Goal: Information Seeking & Learning: Learn about a topic

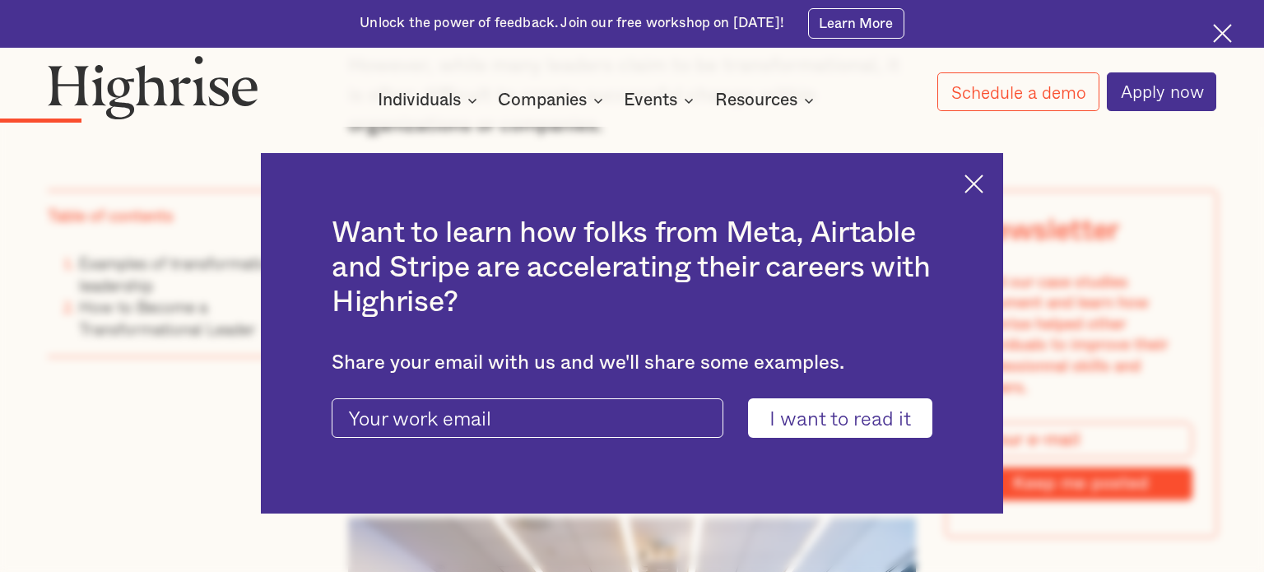
scroll to position [1383, 0]
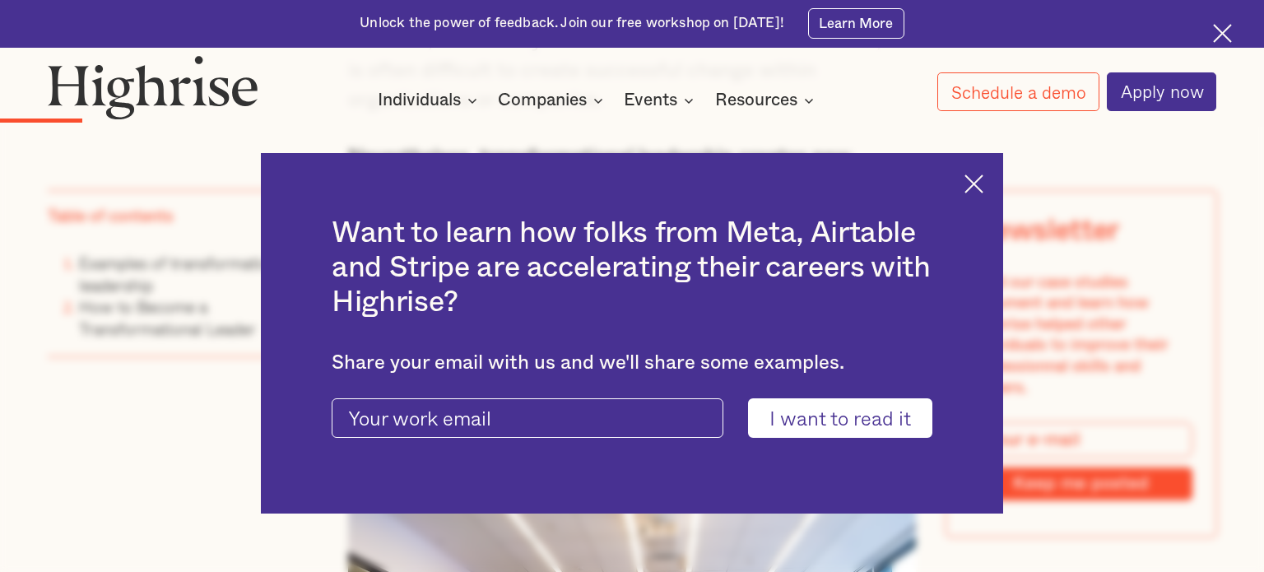
click at [966, 189] on img at bounding box center [974, 184] width 19 height 19
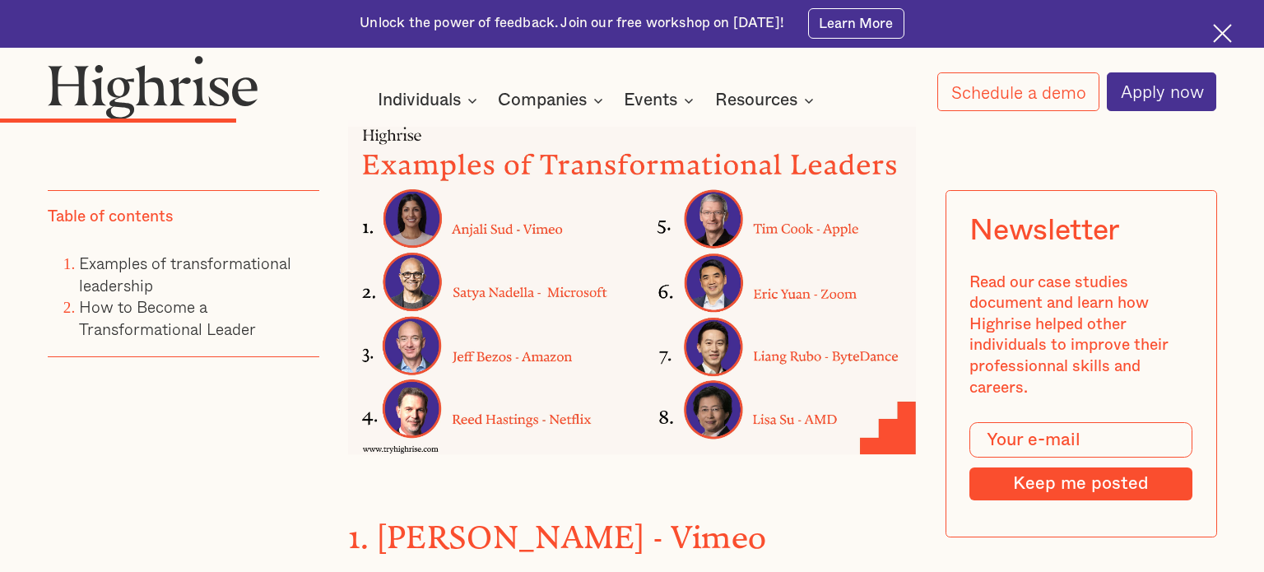
scroll to position [2502, 0]
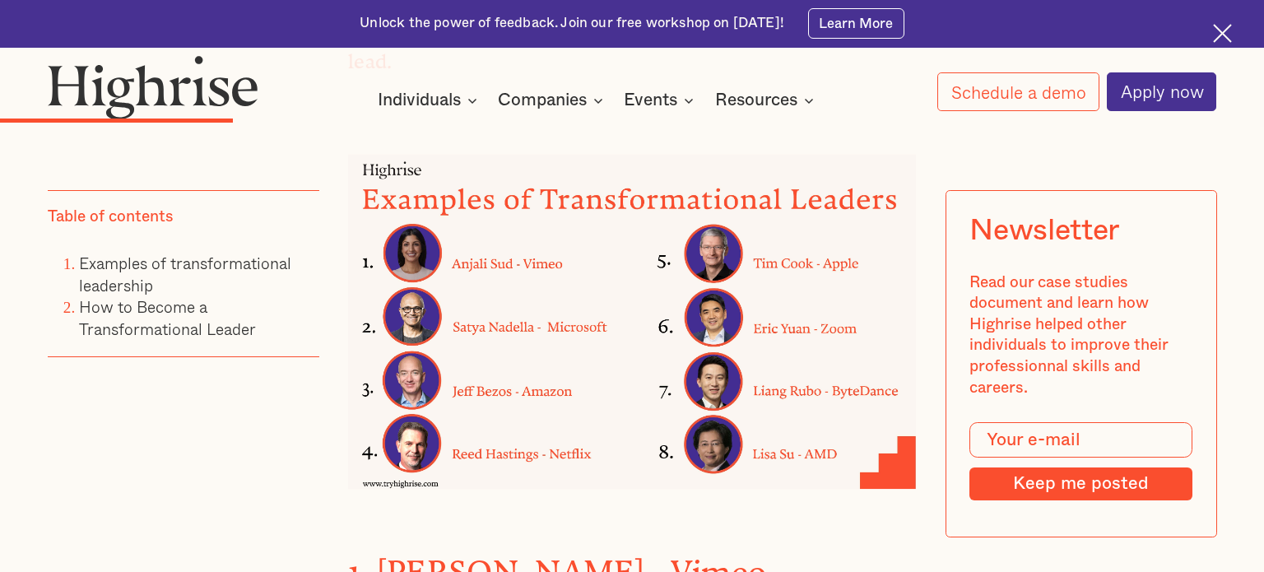
scroll to position [2502, 0]
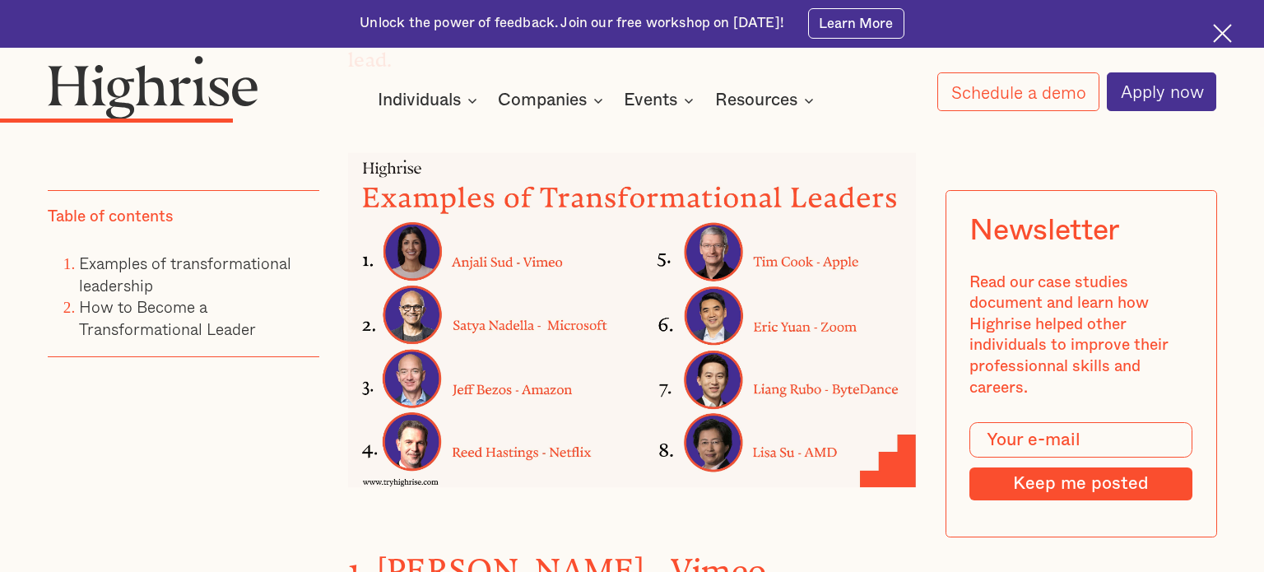
click at [786, 259] on img at bounding box center [632, 320] width 568 height 335
click at [766, 266] on img at bounding box center [632, 320] width 568 height 335
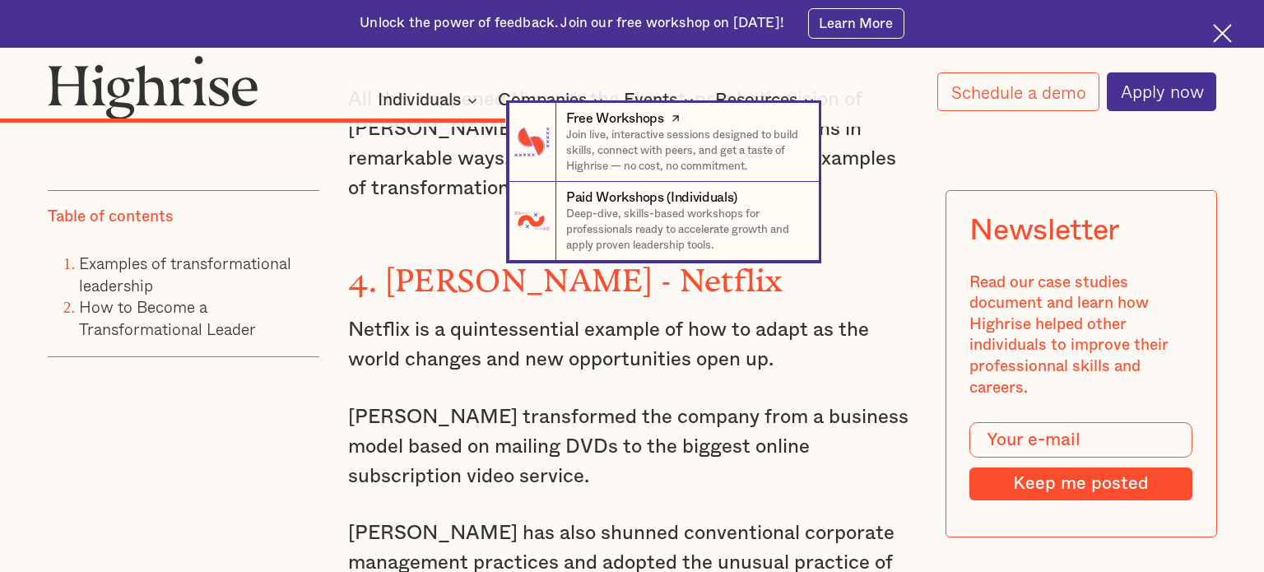
scroll to position [4511, 0]
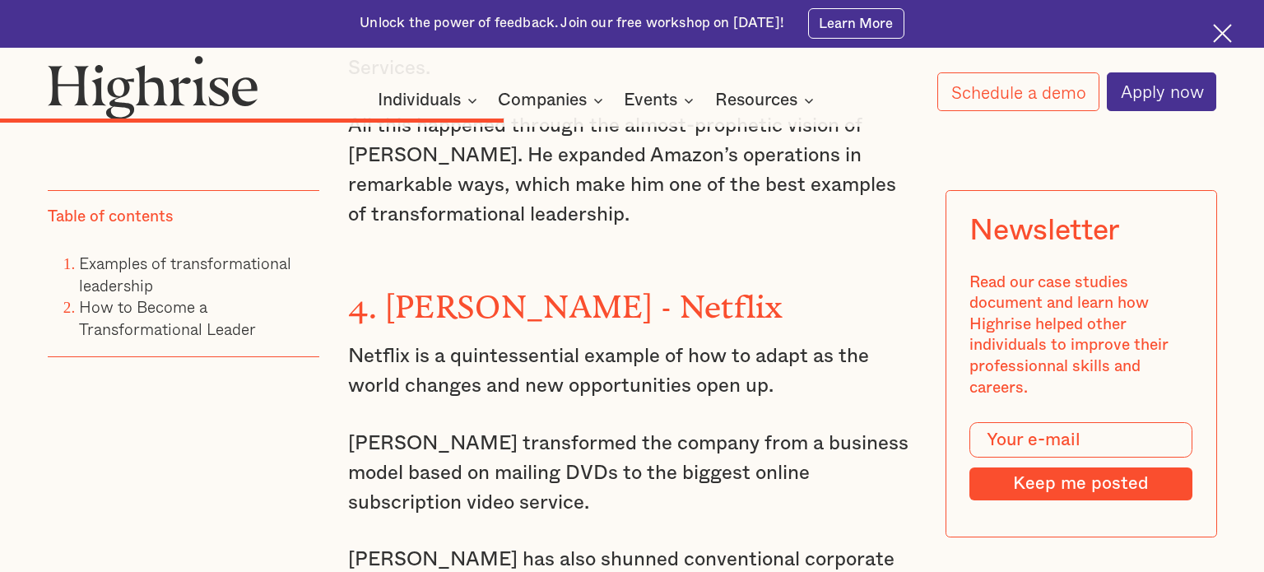
drag, startPoint x: 380, startPoint y: 281, endPoint x: 593, endPoint y: 301, distance: 213.4
click at [593, 301] on div "Examples of transformational leadership ‍ With this in mind, here are the examp…" at bounding box center [632, 141] width 568 height 4621
click at [595, 279] on h3 "4. [PERSON_NAME] - Netflix" at bounding box center [632, 303] width 568 height 49
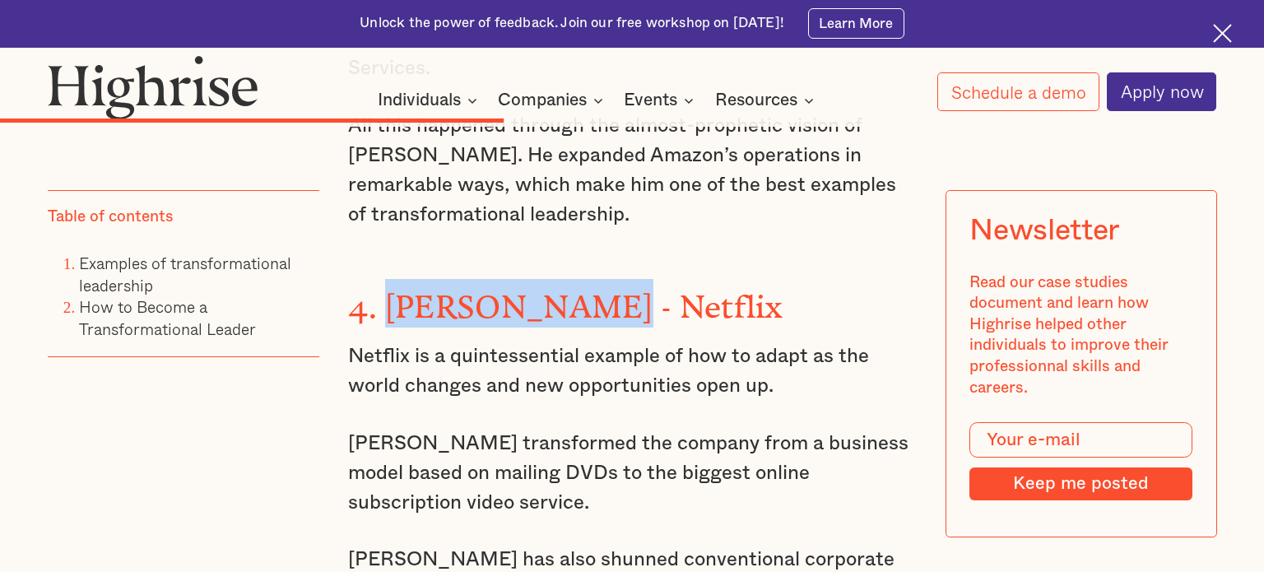
drag, startPoint x: 595, startPoint y: 279, endPoint x: 391, endPoint y: 277, distance: 204.2
click at [391, 279] on h3 "4. [PERSON_NAME] - Netflix" at bounding box center [632, 303] width 568 height 49
copy strong "[PERSON_NAME]"
click at [391, 289] on strong "4. [PERSON_NAME] - Netflix" at bounding box center [565, 299] width 435 height 20
